Goal: Task Accomplishment & Management: Manage account settings

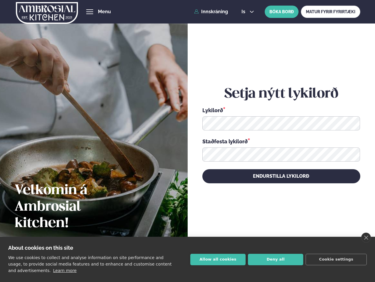
click at [366, 238] on link "close" at bounding box center [366, 238] width 10 height 10
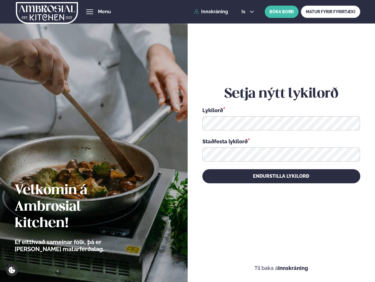
click at [218, 259] on div "Setja nýtt lykilorð Lykilorð * Staðfesta lykilorð * Endurstilla lykilorð" at bounding box center [281, 134] width 158 height 251
click at [275, 259] on div "Setja nýtt lykilorð Lykilorð * Staðfesta lykilorð * Endurstilla lykilorð" at bounding box center [281, 134] width 158 height 251
click at [336, 259] on div "Setja nýtt lykilorð Lykilorð * Staðfesta lykilorð * Endurstilla lykilorð" at bounding box center [281, 134] width 158 height 251
click at [90, 12] on span "hamburger" at bounding box center [89, 11] width 5 height 5
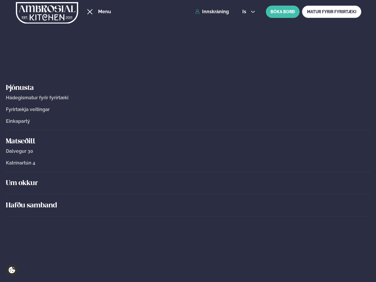
click at [247, 12] on span "is" at bounding box center [245, 11] width 6 height 5
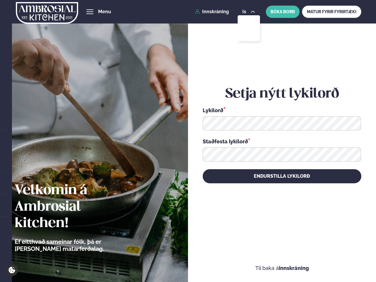
click at [352, 123] on icon at bounding box center [353, 123] width 7 height 7
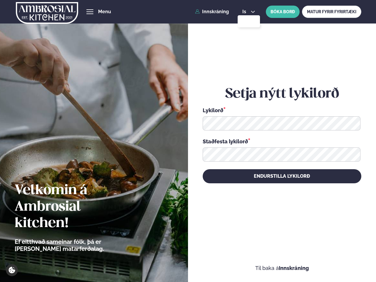
click at [352, 155] on icon at bounding box center [353, 154] width 7 height 7
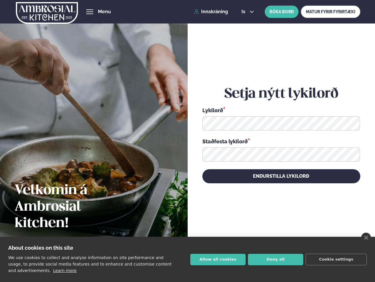
click at [366, 238] on link "close" at bounding box center [366, 238] width 10 height 10
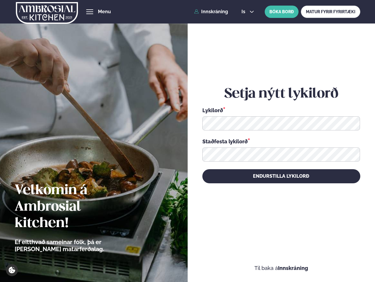
click at [218, 259] on div "Setja nýtt lykilorð Lykilorð * Staðfesta lykilorð * Endurstilla lykilorð" at bounding box center [281, 134] width 158 height 251
click at [275, 259] on div "Setja nýtt lykilorð Lykilorð * Staðfesta lykilorð * Endurstilla lykilorð" at bounding box center [281, 134] width 158 height 251
click at [336, 259] on div "Setja nýtt lykilorð Lykilorð * Staðfesta lykilorð * Endurstilla lykilorð" at bounding box center [281, 134] width 158 height 251
click at [90, 12] on span "hamburger" at bounding box center [89, 11] width 5 height 5
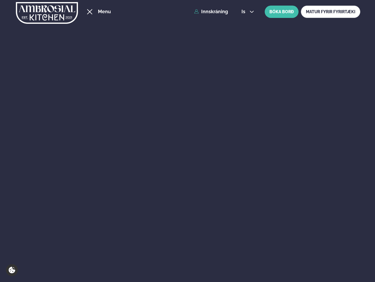
click at [247, 12] on span "is" at bounding box center [244, 11] width 6 height 5
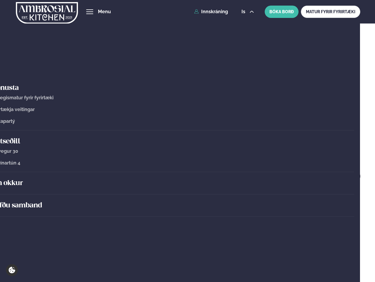
click at [352, 123] on icon at bounding box center [351, 123] width 7 height 7
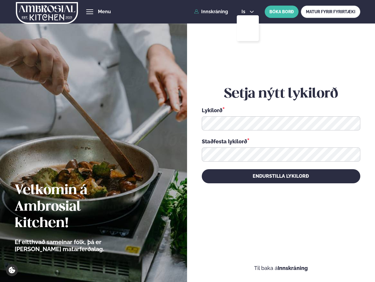
click at [352, 155] on icon at bounding box center [351, 154] width 7 height 7
